Goal: Check status: Check status

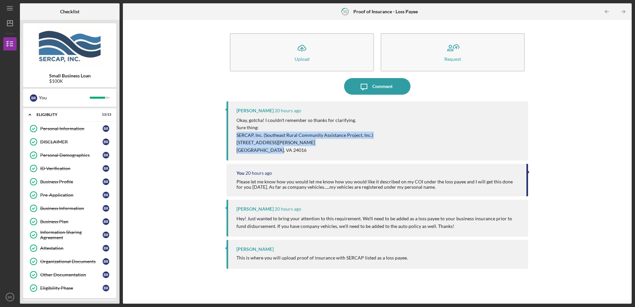
scroll to position [710, 0]
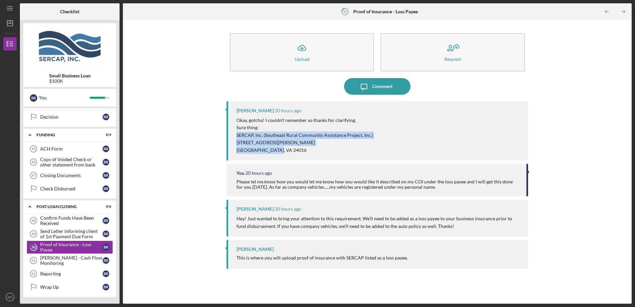
click at [265, 86] on div "Icon/Message Comment" at bounding box center [376, 86] width 301 height 17
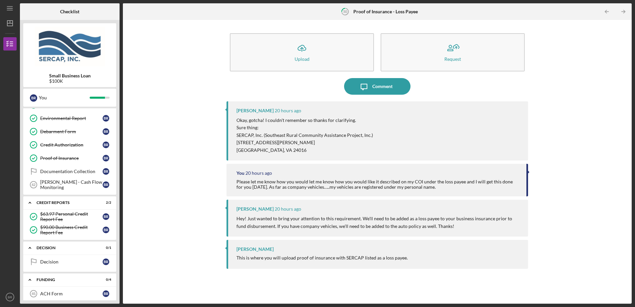
scroll to position [577, 0]
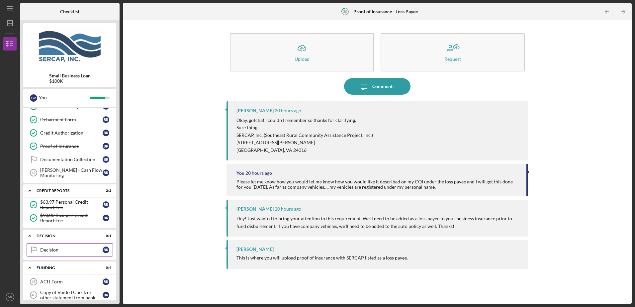
click at [50, 248] on div "Decision" at bounding box center [71, 249] width 62 height 5
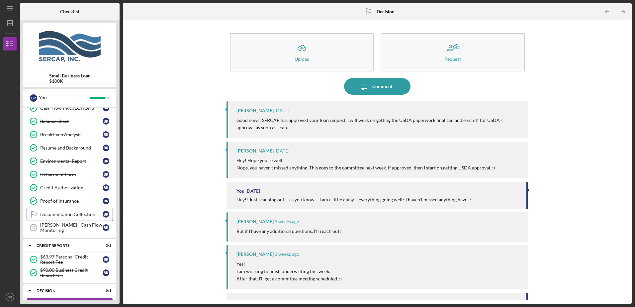
scroll to position [511, 0]
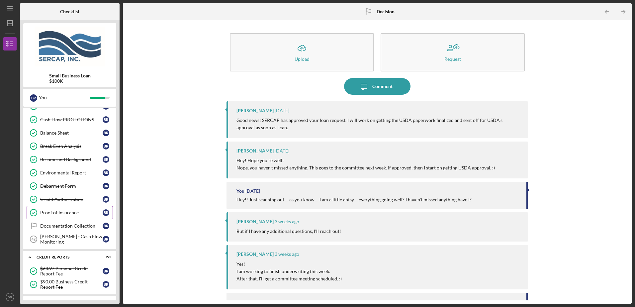
click at [60, 212] on div "Proof of Insurance" at bounding box center [71, 212] width 62 height 5
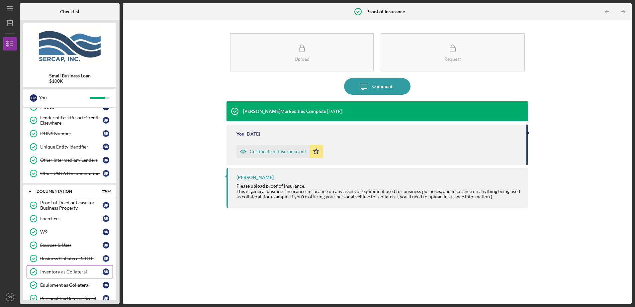
scroll to position [212, 0]
click at [83, 173] on div "Other USDA Documentation" at bounding box center [71, 173] width 62 height 5
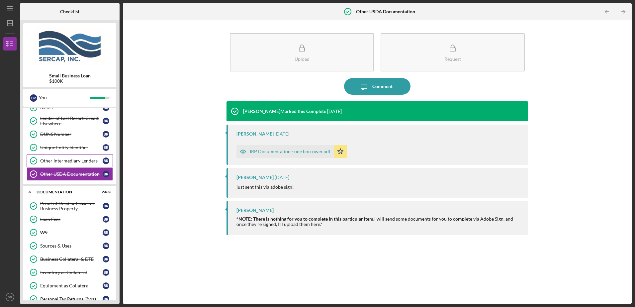
click at [76, 160] on div "Other Intermediary Lenders" at bounding box center [71, 160] width 62 height 5
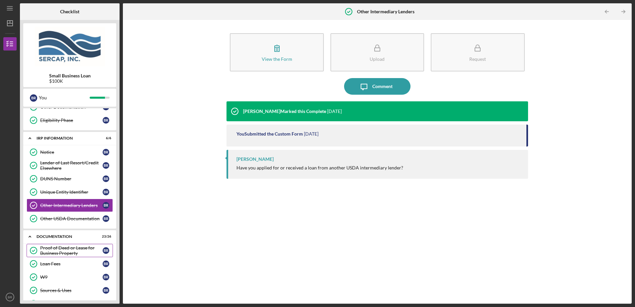
scroll to position [146, 0]
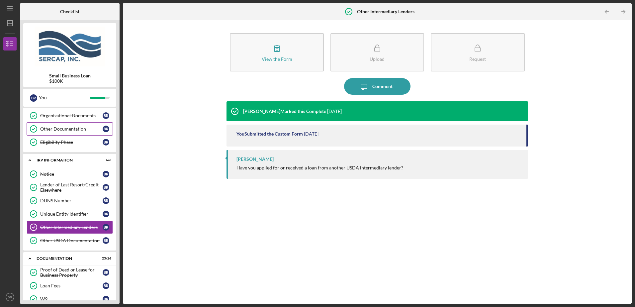
click at [63, 131] on div "Other Documentation" at bounding box center [71, 128] width 62 height 5
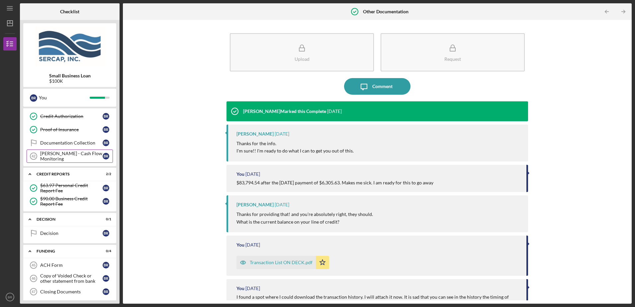
scroll to position [577, 0]
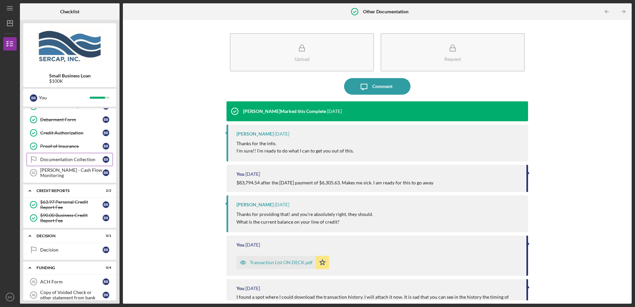
click at [60, 160] on div "Documentation Collection" at bounding box center [71, 159] width 62 height 5
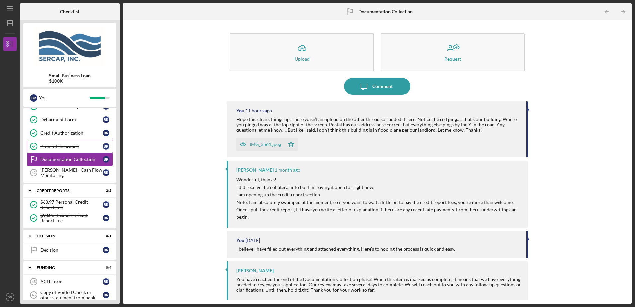
click at [57, 147] on div "Proof of Insurance" at bounding box center [71, 145] width 62 height 5
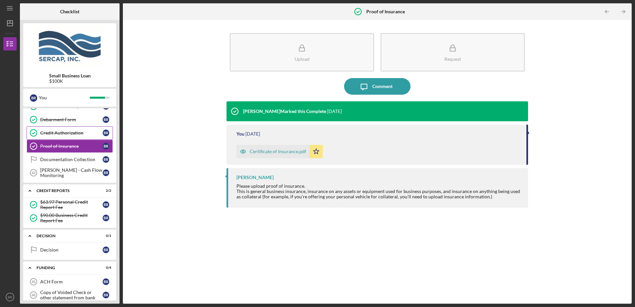
click at [61, 136] on link "Credit Authorization Credit Authorization B R" at bounding box center [70, 132] width 86 height 13
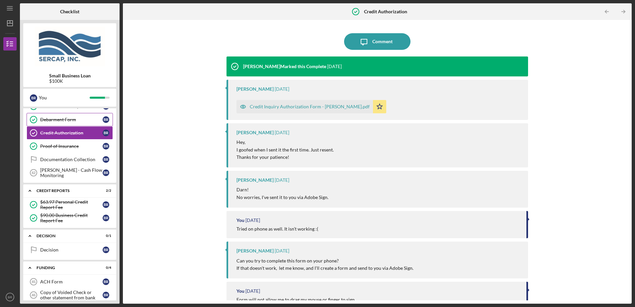
click at [62, 121] on div "Debarment Form" at bounding box center [71, 119] width 62 height 5
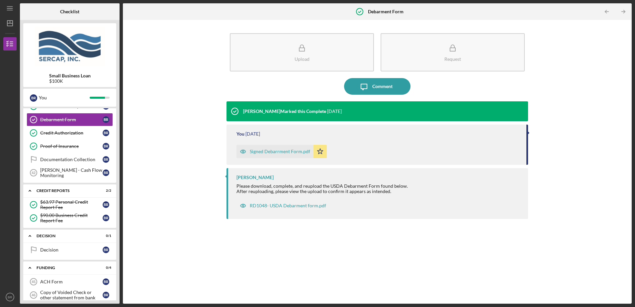
scroll to position [544, 0]
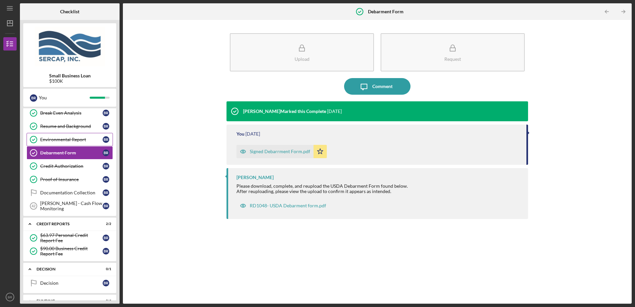
click at [64, 138] on div "Environmental Report" at bounding box center [71, 139] width 62 height 5
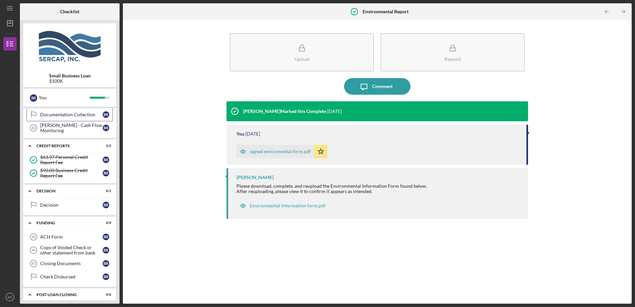
scroll to position [611, 0]
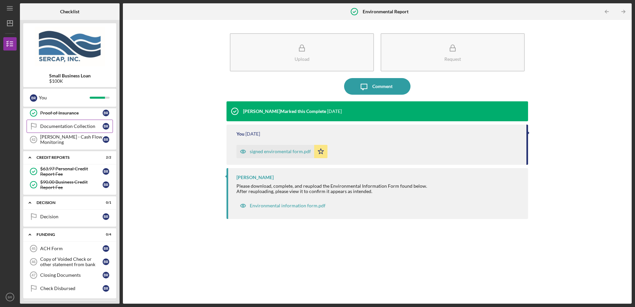
click at [68, 130] on link "Documentation Collection Documentation Collection B R" at bounding box center [70, 126] width 86 height 13
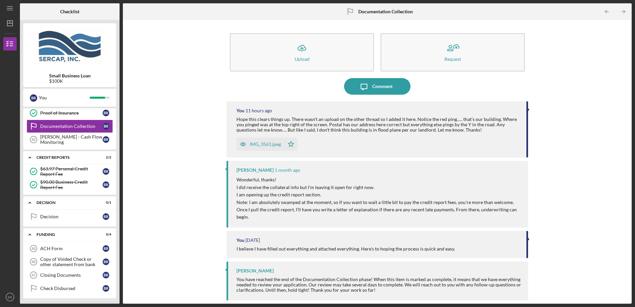
click at [264, 145] on div "IMG_3561.jpeg" at bounding box center [265, 143] width 31 height 5
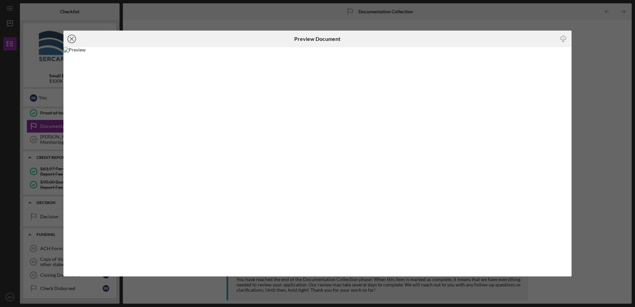
click at [70, 41] on icon "Icon/Close" at bounding box center [71, 39] width 17 height 17
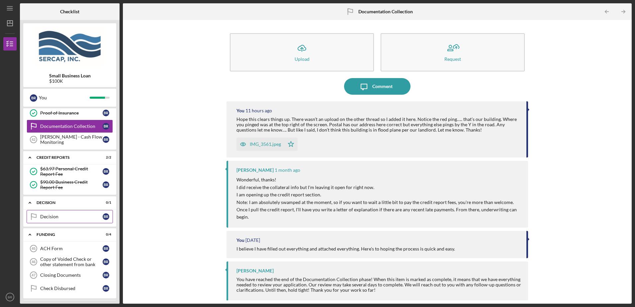
click at [73, 214] on div "Decision" at bounding box center [71, 216] width 62 height 5
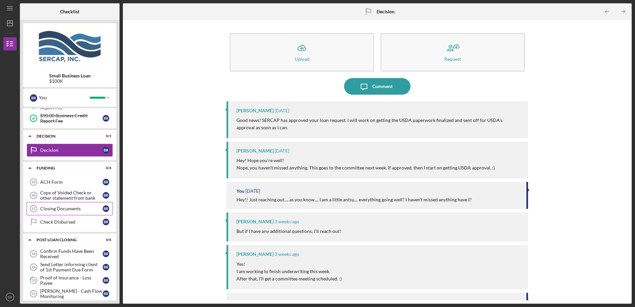
scroll to position [710, 0]
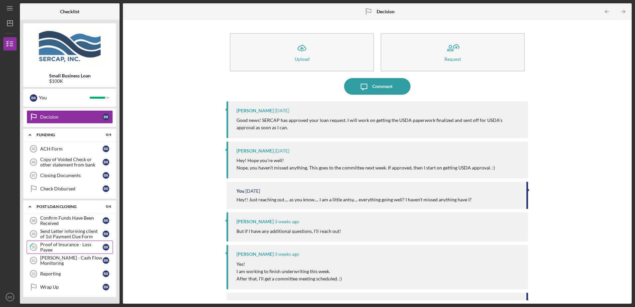
click at [59, 247] on div "Proof of Insurance - Loss Payee" at bounding box center [71, 247] width 62 height 11
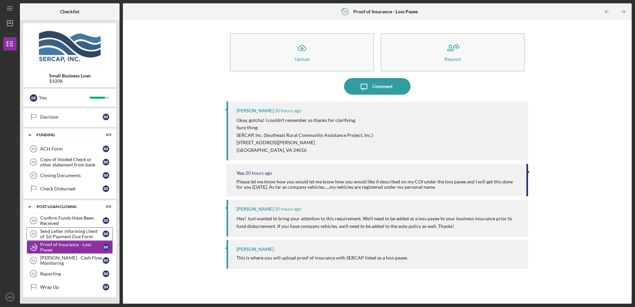
click at [57, 233] on div "Send Letter informing client of 1st Payment Due Form" at bounding box center [71, 233] width 62 height 11
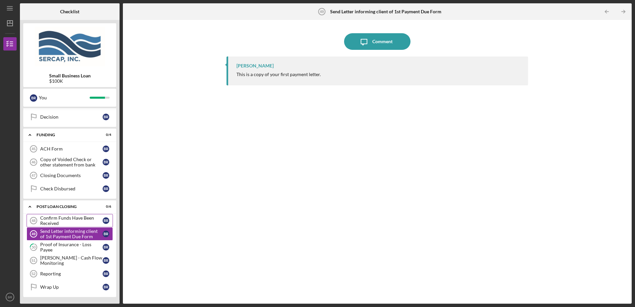
click at [56, 221] on div "Confirm Funds Have Been Received" at bounding box center [71, 220] width 62 height 11
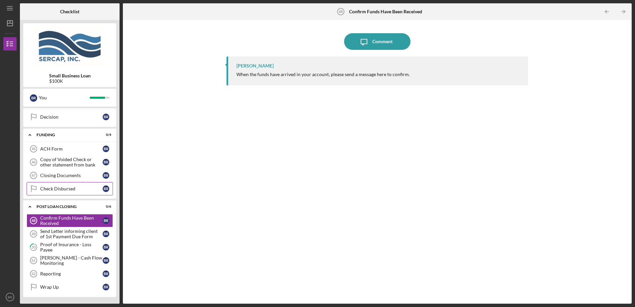
click at [63, 188] on div "Check Disbursed" at bounding box center [71, 188] width 62 height 5
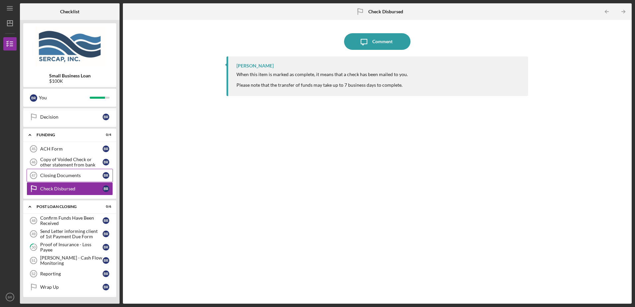
click at [64, 175] on div "Closing Documents" at bounding box center [71, 175] width 62 height 5
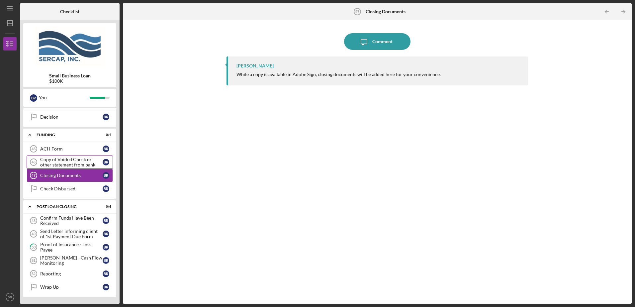
click at [65, 161] on div "Copy of Voided Check or other statement from bank" at bounding box center [71, 162] width 62 height 11
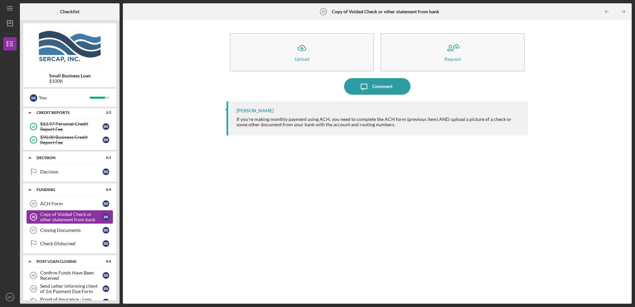
scroll to position [644, 0]
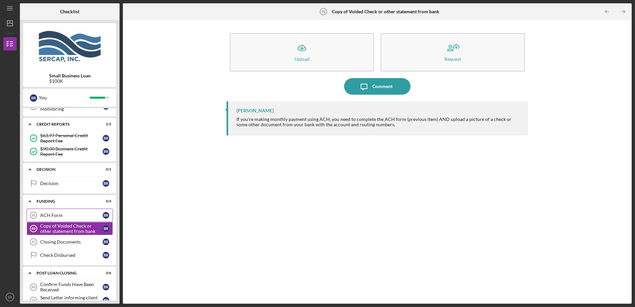
click at [53, 210] on link "ACH Form 45 ACH Form B R" at bounding box center [70, 215] width 86 height 13
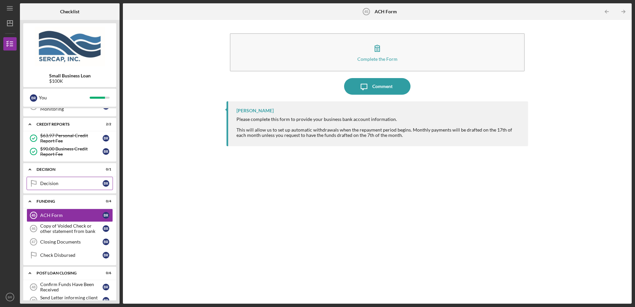
click at [52, 182] on div "Decision" at bounding box center [71, 183] width 62 height 5
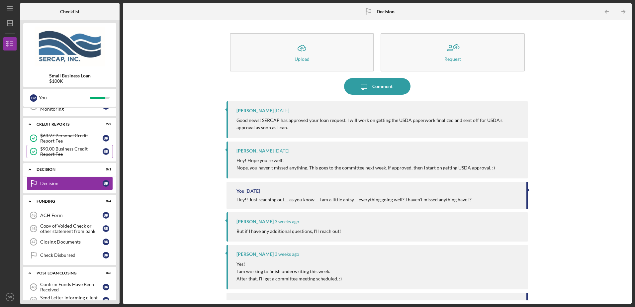
scroll to position [577, 0]
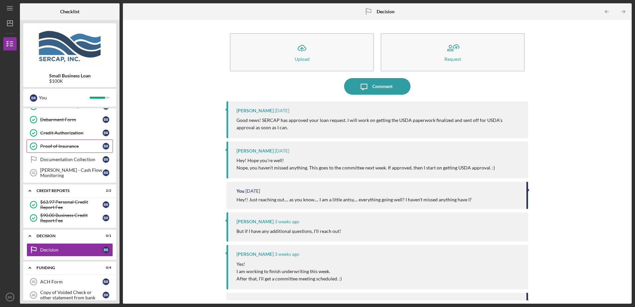
click at [64, 147] on div "Proof of Insurance" at bounding box center [71, 145] width 62 height 5
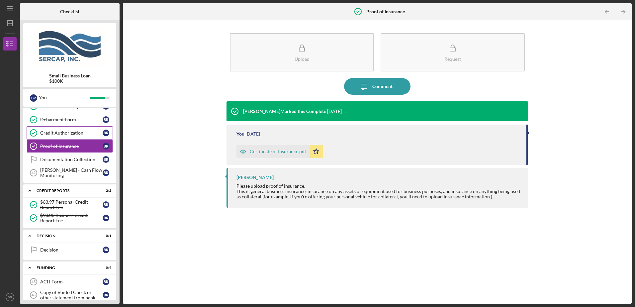
click at [62, 135] on div "Credit Authorization" at bounding box center [71, 132] width 62 height 5
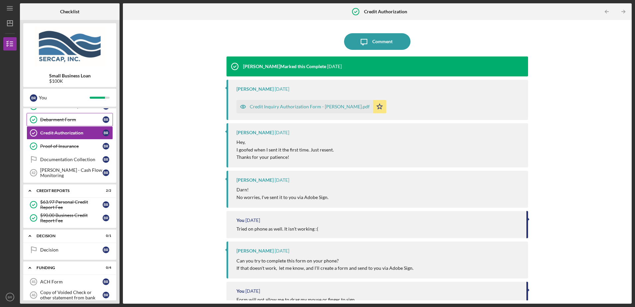
click at [67, 122] on div "Debarment Form" at bounding box center [71, 119] width 62 height 5
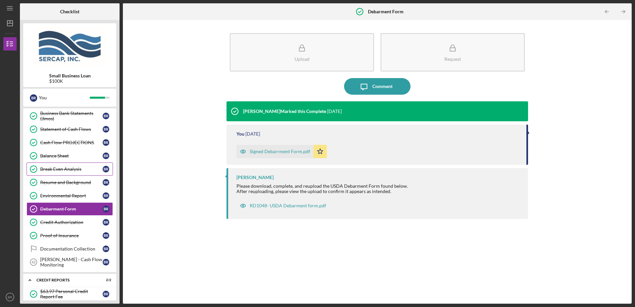
scroll to position [478, 0]
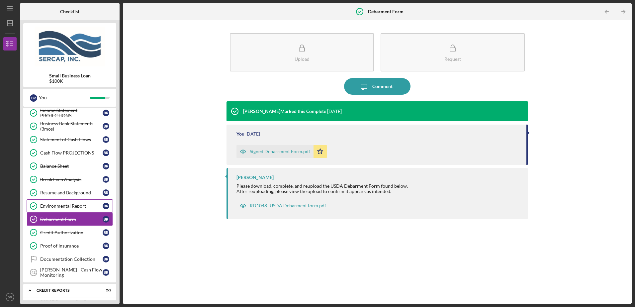
click at [64, 204] on div "Environmental Report" at bounding box center [71, 205] width 62 height 5
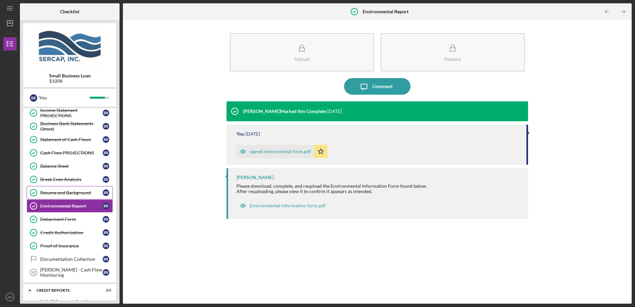
click at [68, 192] on div "Resume and Background" at bounding box center [71, 192] width 62 height 5
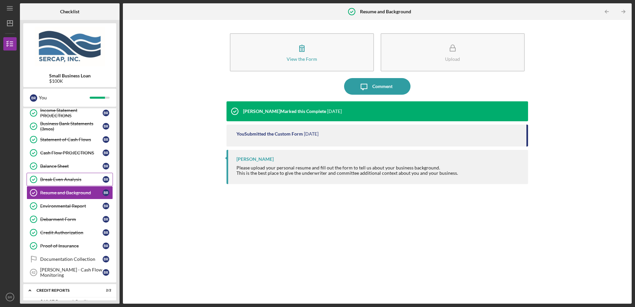
click at [68, 179] on div "Break Even Analysis" at bounding box center [71, 179] width 62 height 5
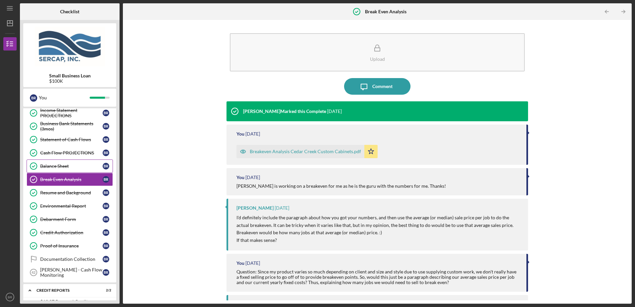
click at [66, 167] on div "Balance Sheet" at bounding box center [71, 165] width 62 height 5
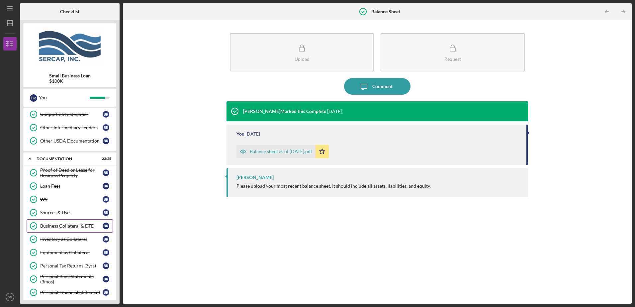
scroll to position [212, 0]
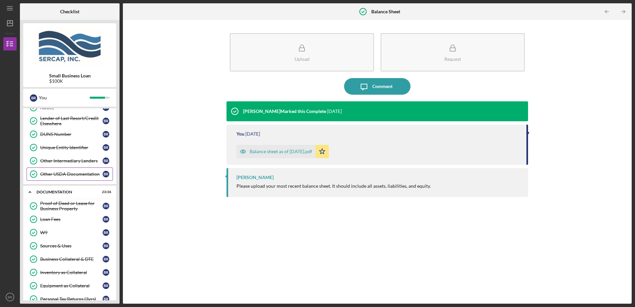
click at [79, 174] on div "Other USDA Documentation" at bounding box center [71, 173] width 62 height 5
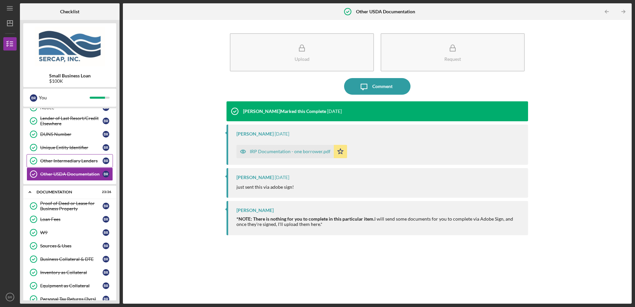
click at [65, 161] on div "Other Intermediary Lenders" at bounding box center [71, 160] width 62 height 5
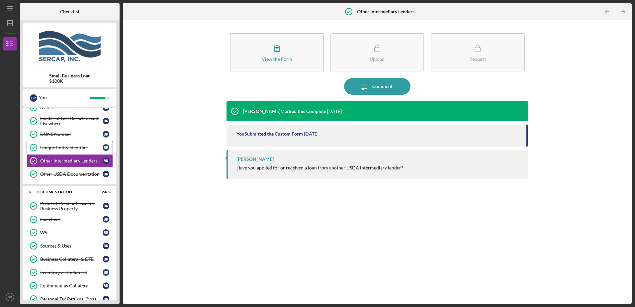
click at [64, 147] on div "Unique Entity Identifier" at bounding box center [71, 147] width 62 height 5
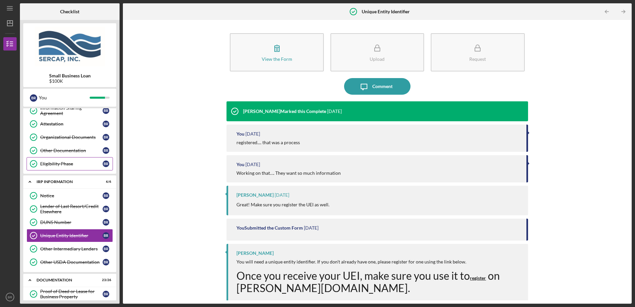
scroll to position [113, 0]
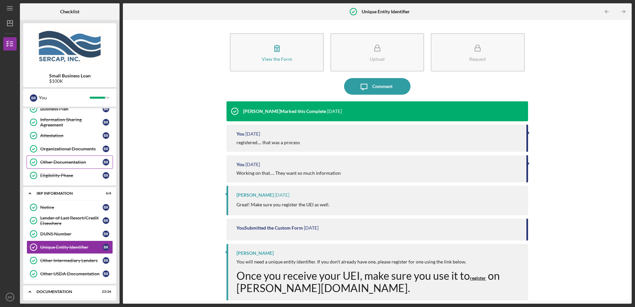
click at [66, 160] on div "Other Documentation" at bounding box center [71, 161] width 62 height 5
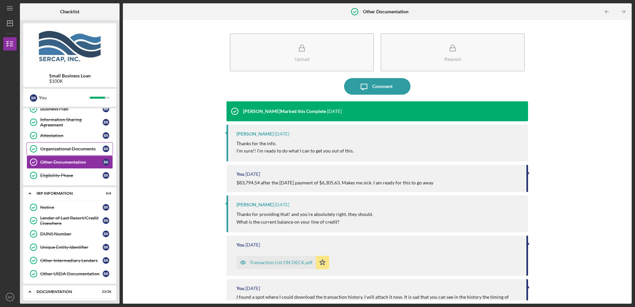
click at [64, 149] on div "Organizational Documents" at bounding box center [71, 148] width 62 height 5
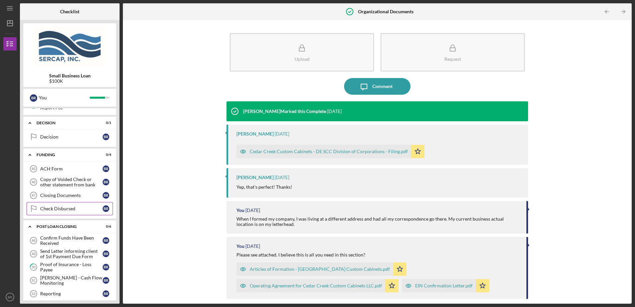
scroll to position [710, 0]
